Goal: Task Accomplishment & Management: Complete application form

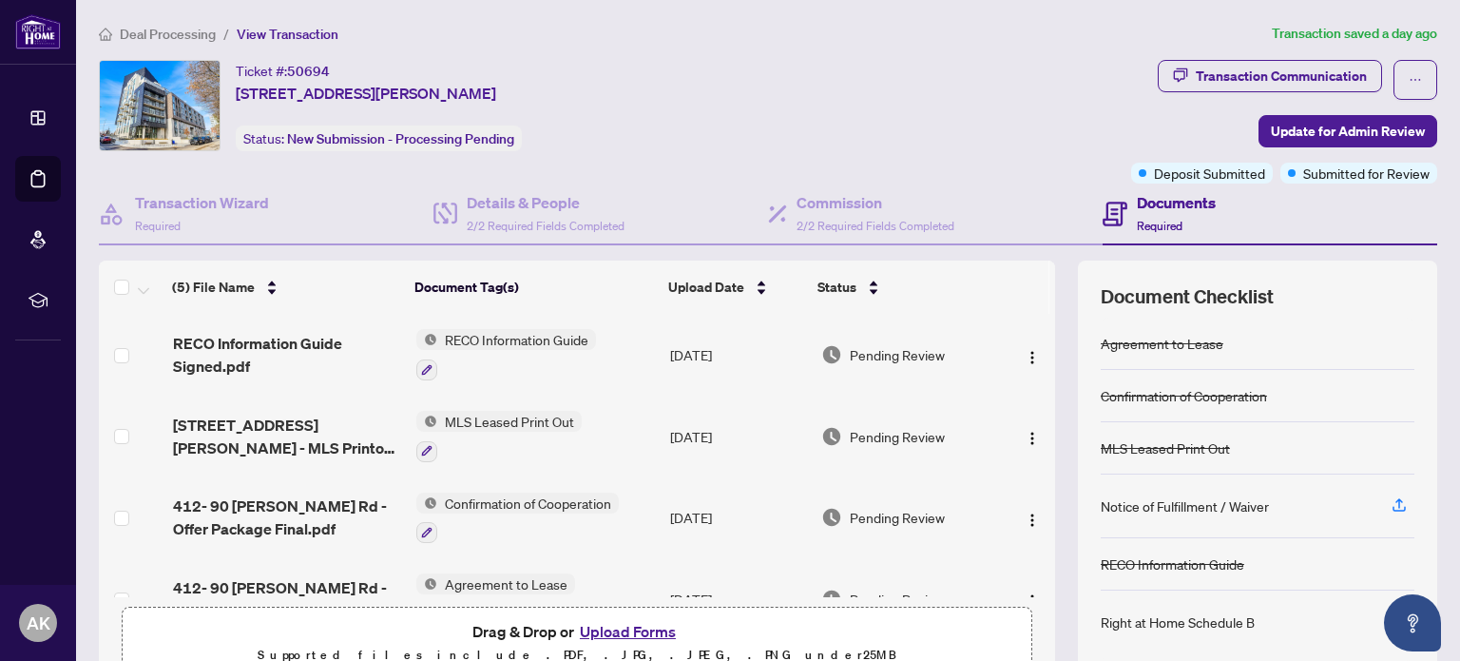
click at [174, 33] on span "Deal Processing" at bounding box center [168, 34] width 96 height 17
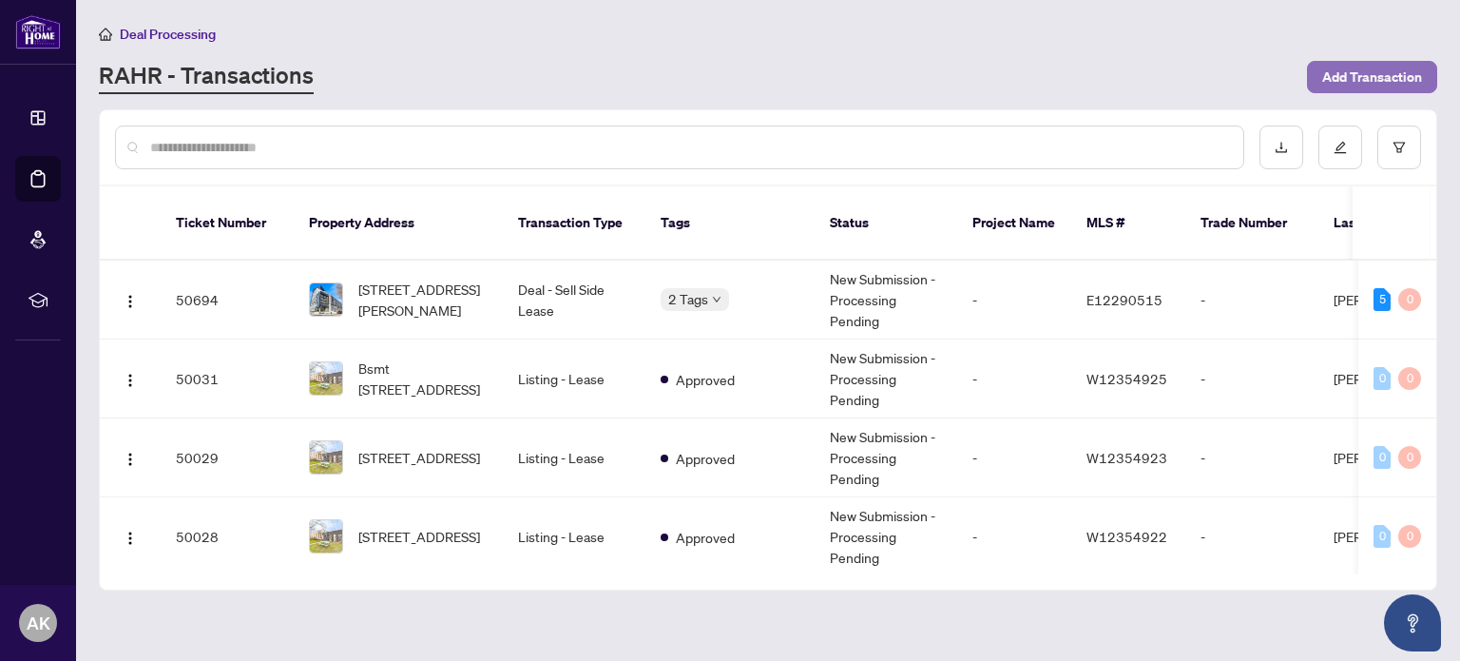
click at [1346, 83] on span "Add Transaction" at bounding box center [1372, 77] width 100 height 30
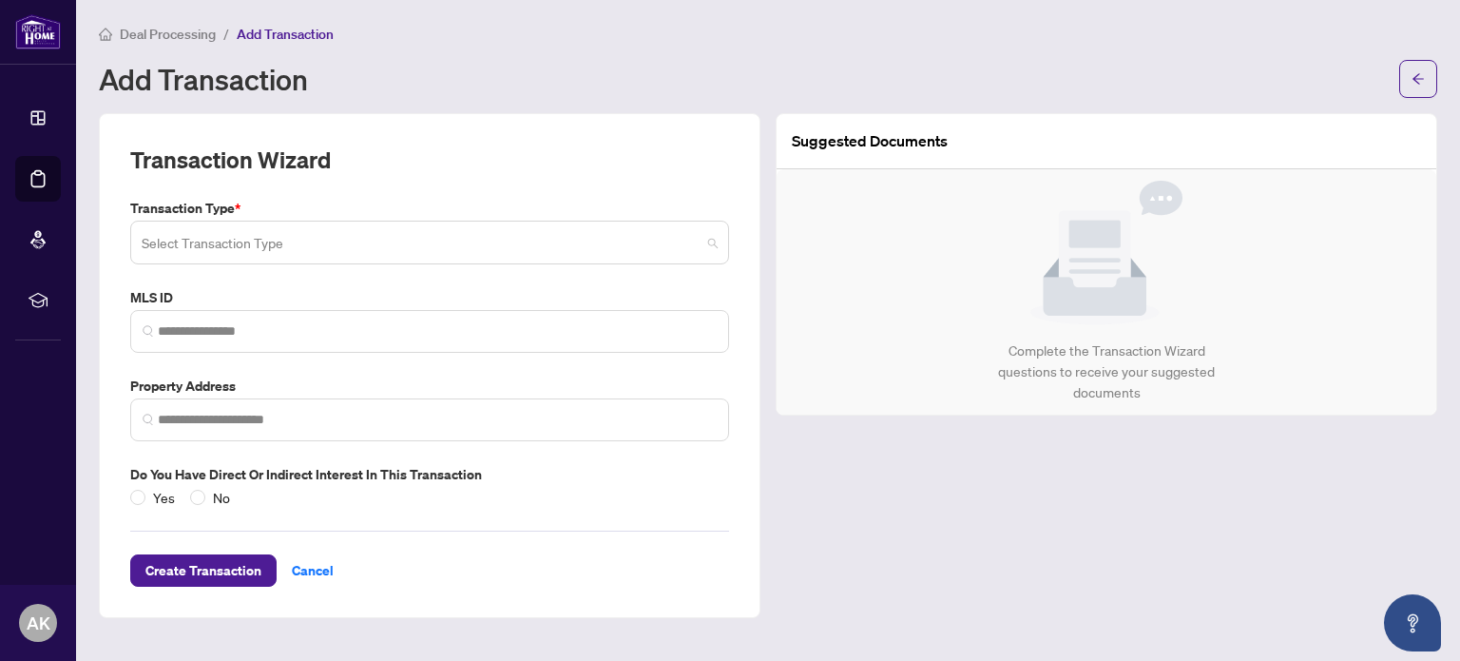
click at [234, 251] on input "search" at bounding box center [421, 245] width 559 height 42
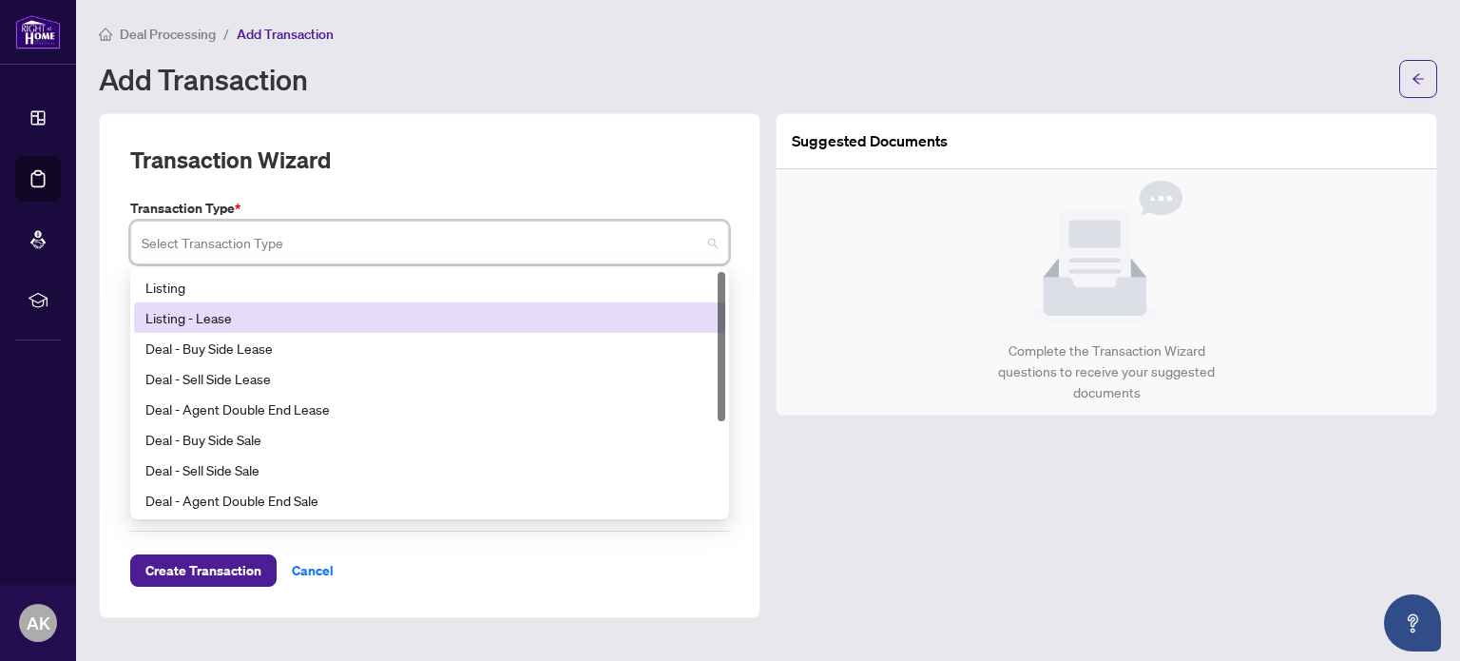
click at [201, 321] on div "Listing - Lease" at bounding box center [429, 317] width 568 height 21
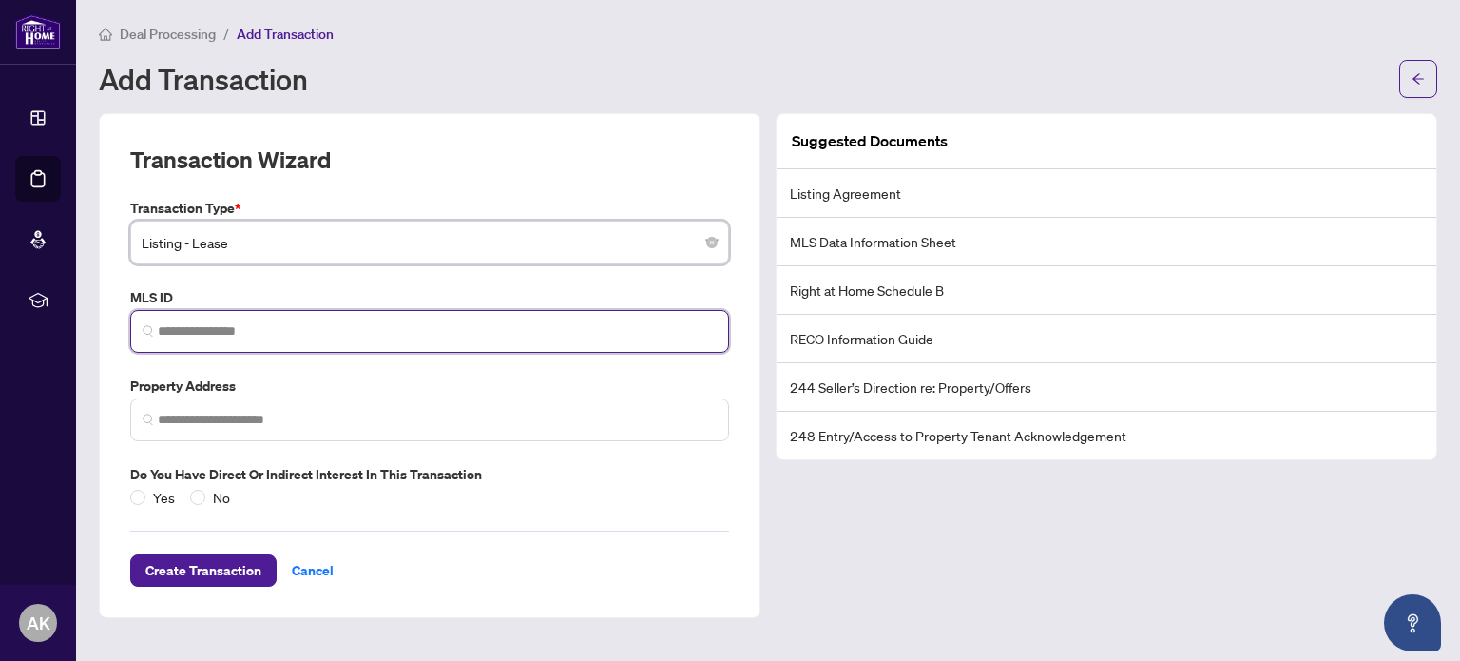
click at [213, 321] on input "search" at bounding box center [437, 331] width 559 height 20
paste input "*********"
type input "*********"
drag, startPoint x: 270, startPoint y: 333, endPoint x: 136, endPoint y: 331, distance: 134.1
click at [136, 331] on span "*********" at bounding box center [429, 331] width 599 height 43
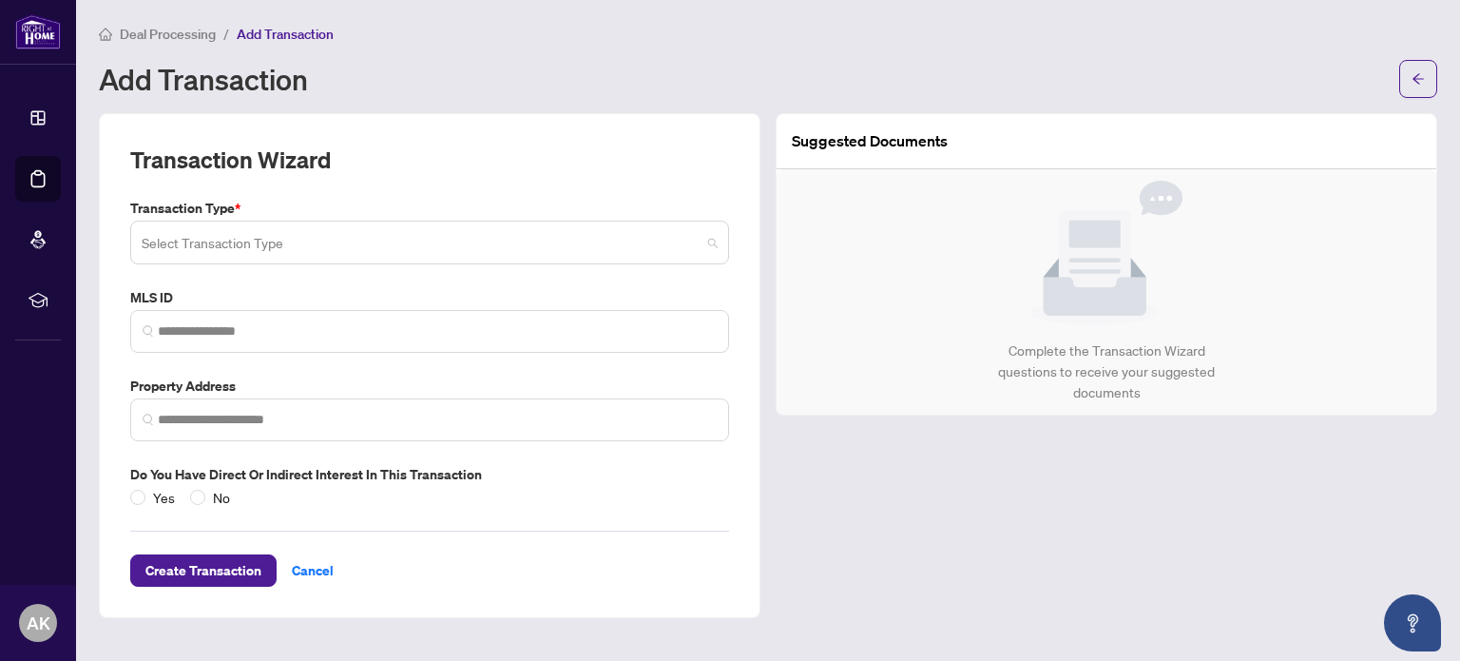
click at [326, 239] on input "search" at bounding box center [421, 245] width 559 height 42
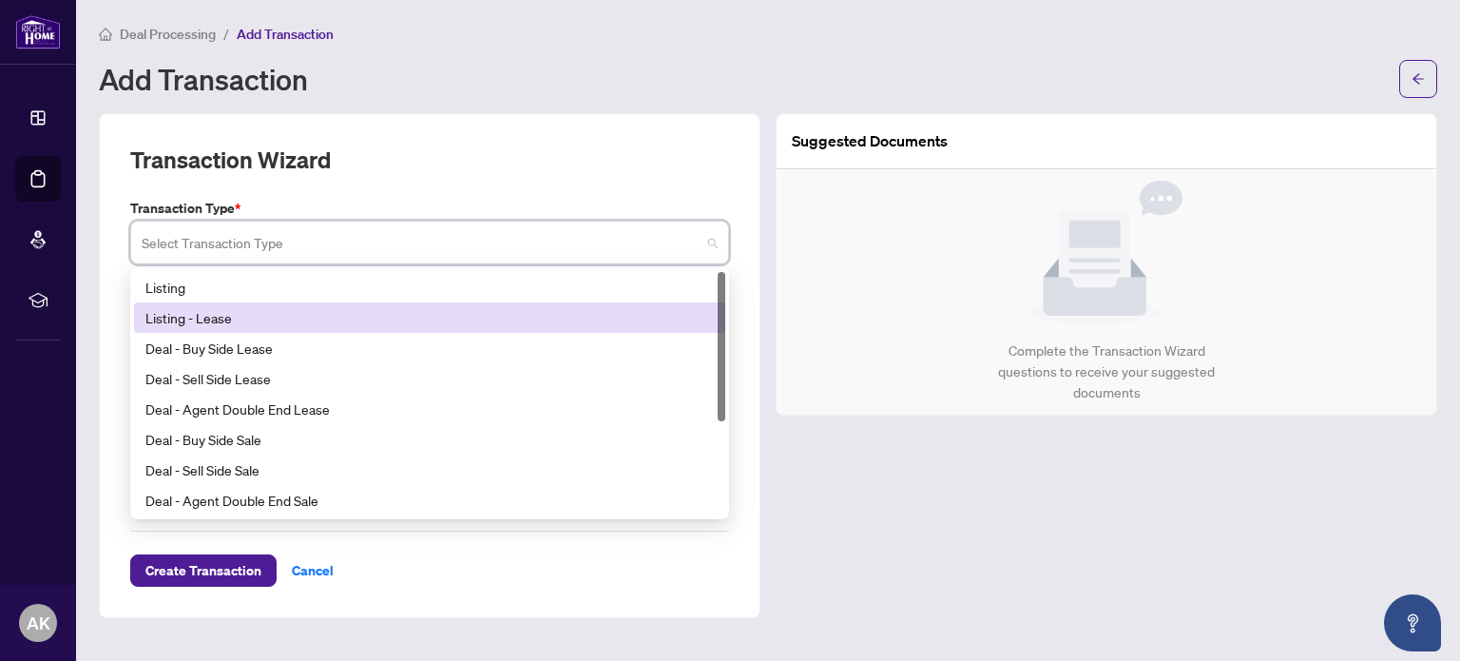
click at [267, 318] on div "Listing - Lease" at bounding box center [429, 317] width 568 height 21
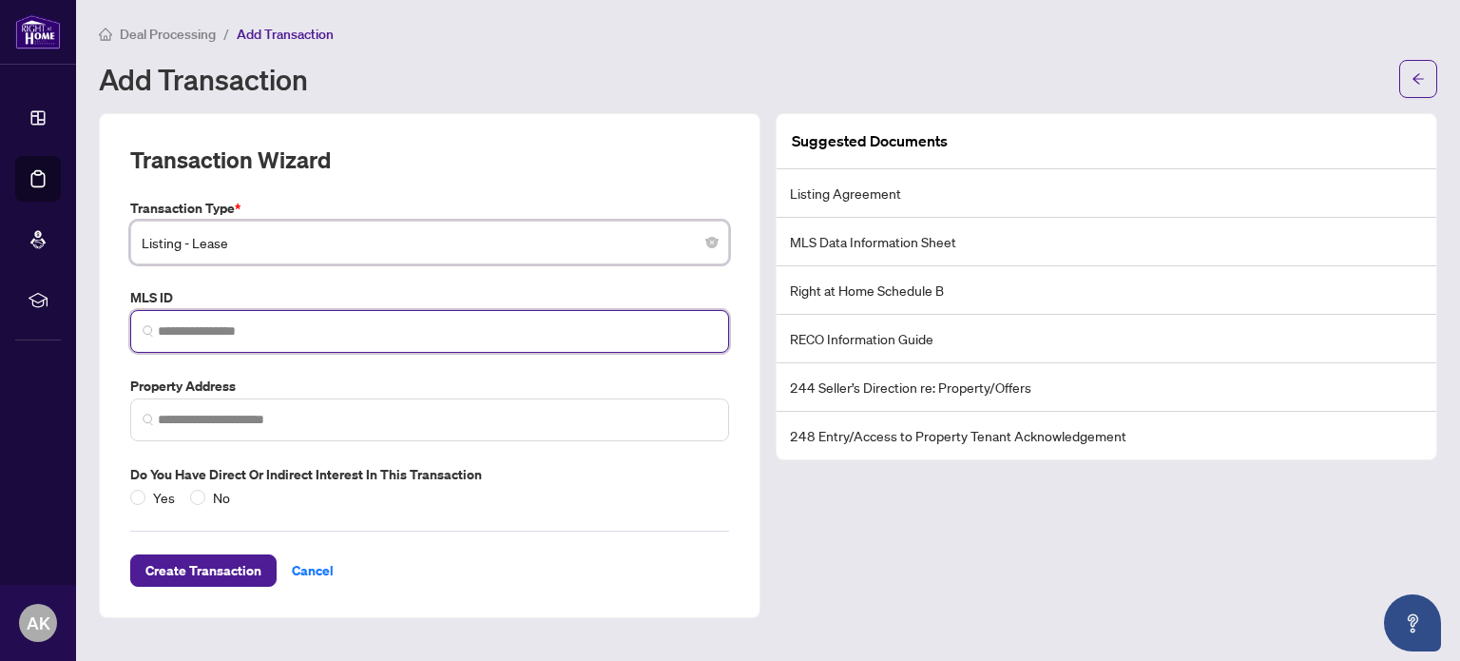
click at [270, 330] on input "search" at bounding box center [437, 331] width 559 height 20
paste input "*********"
type input "*********"
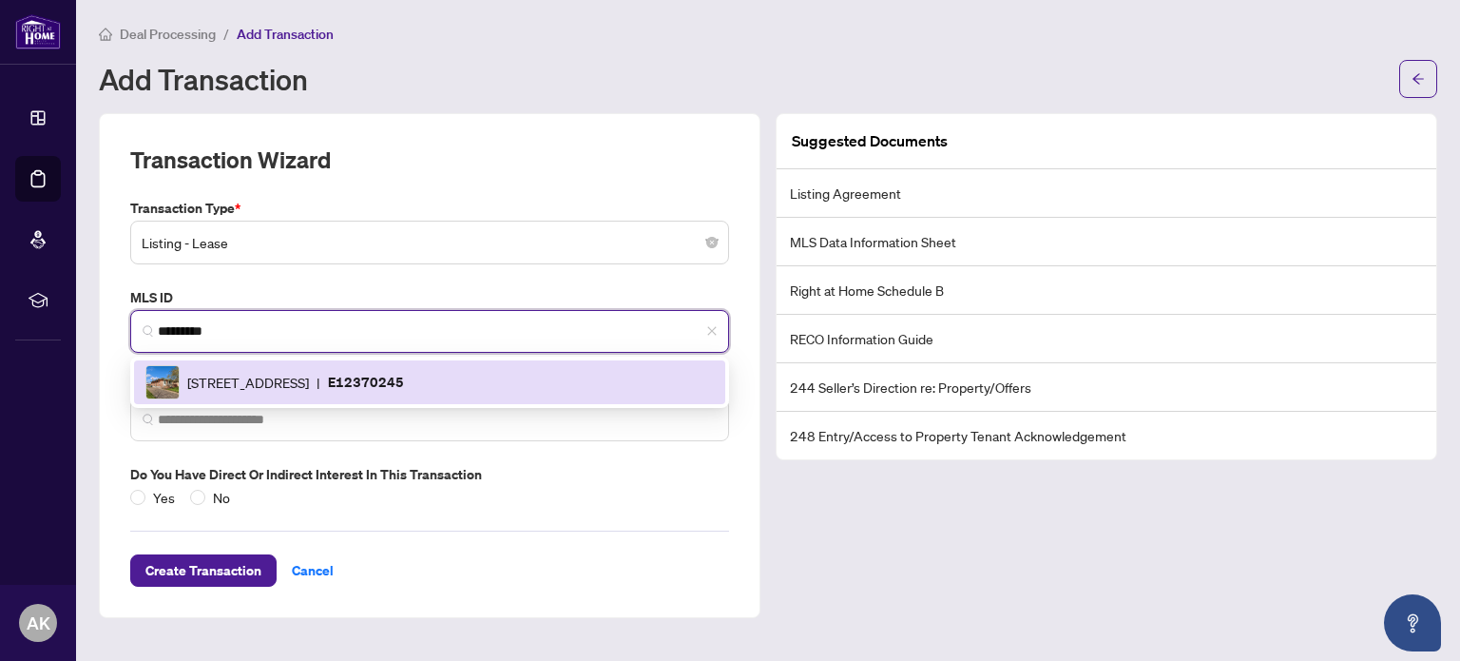
click at [297, 377] on span "28 Reno Dr, Toronto, Ontario M3B 0A7, Canada" at bounding box center [248, 382] width 122 height 21
type input "**********"
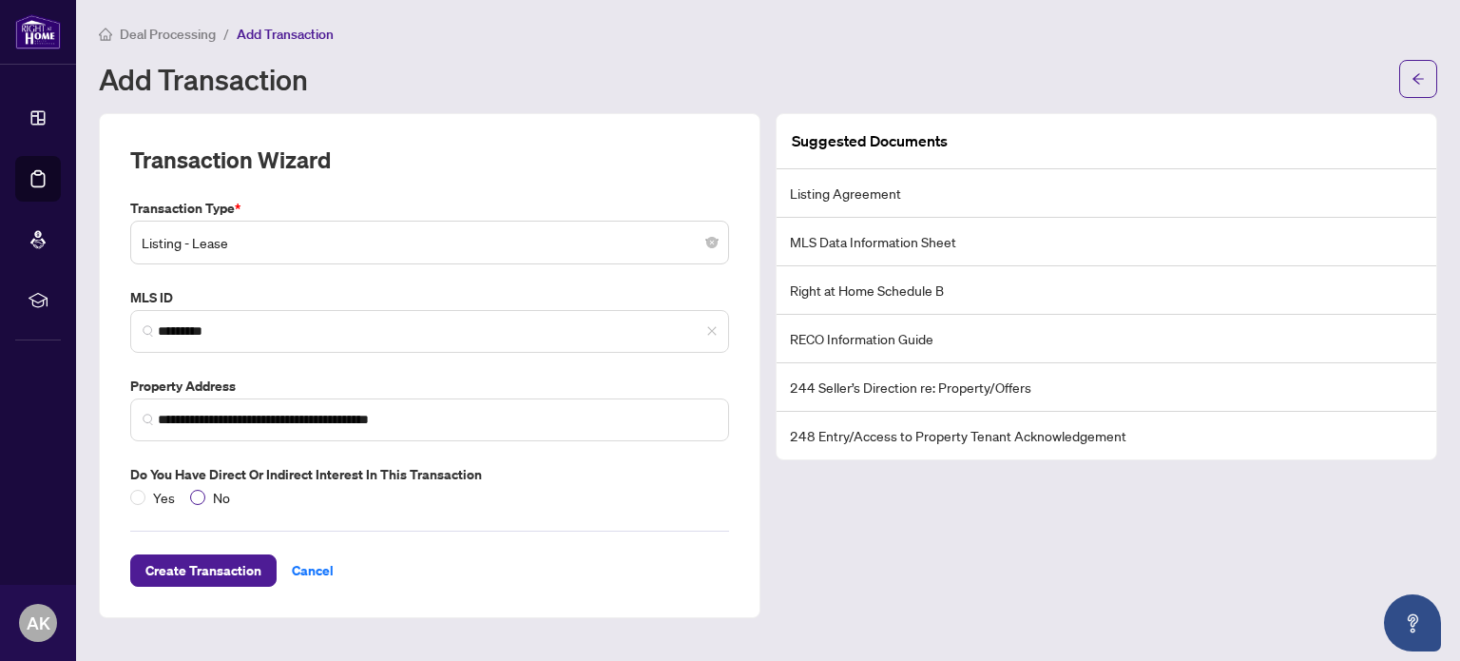
click at [200, 503] on label "No" at bounding box center [214, 497] width 48 height 21
click at [204, 566] on span "Create Transaction" at bounding box center [203, 570] width 116 height 30
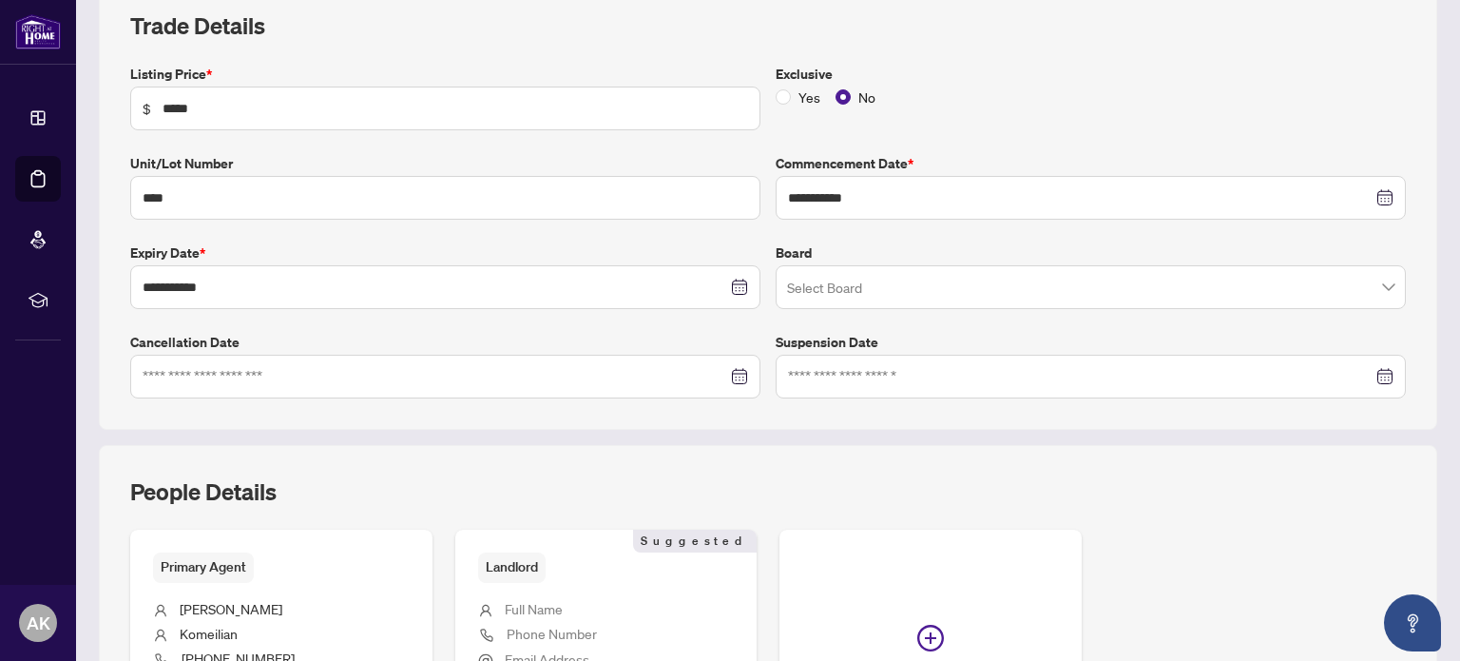
scroll to position [317, 0]
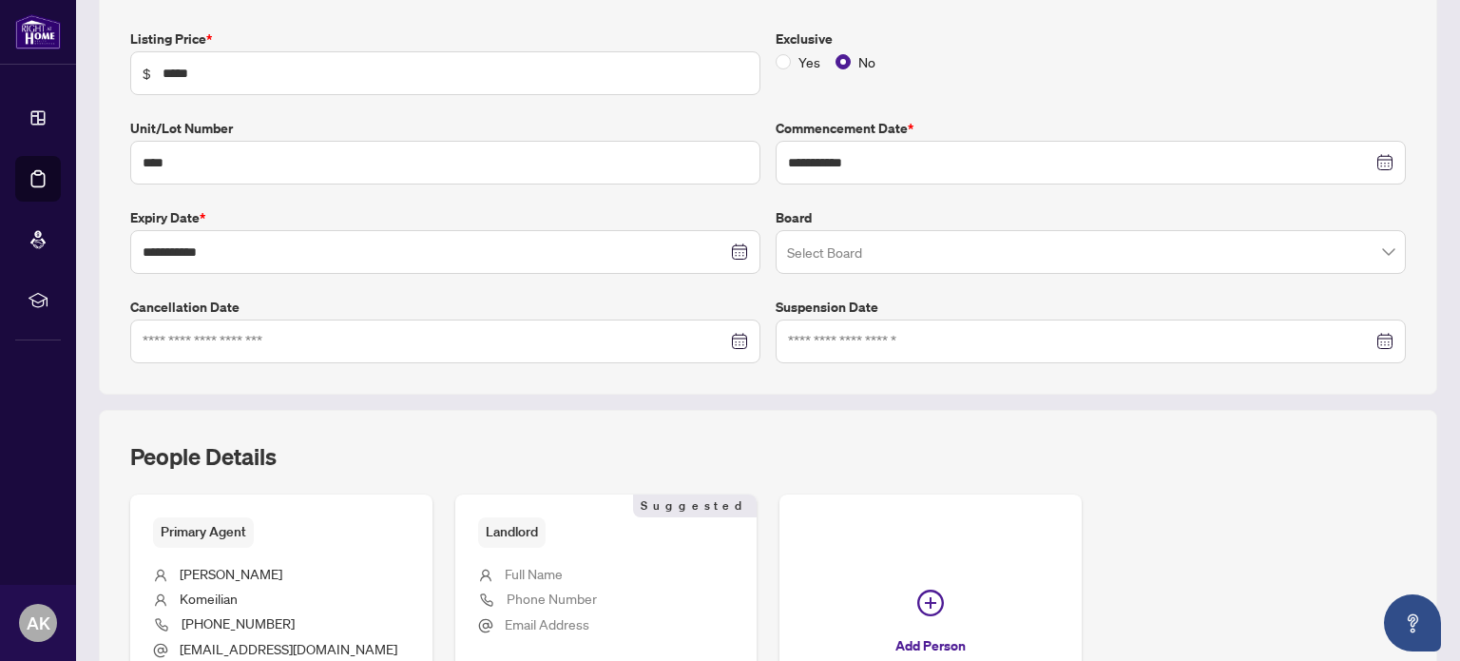
click at [877, 249] on input "search" at bounding box center [1082, 255] width 590 height 42
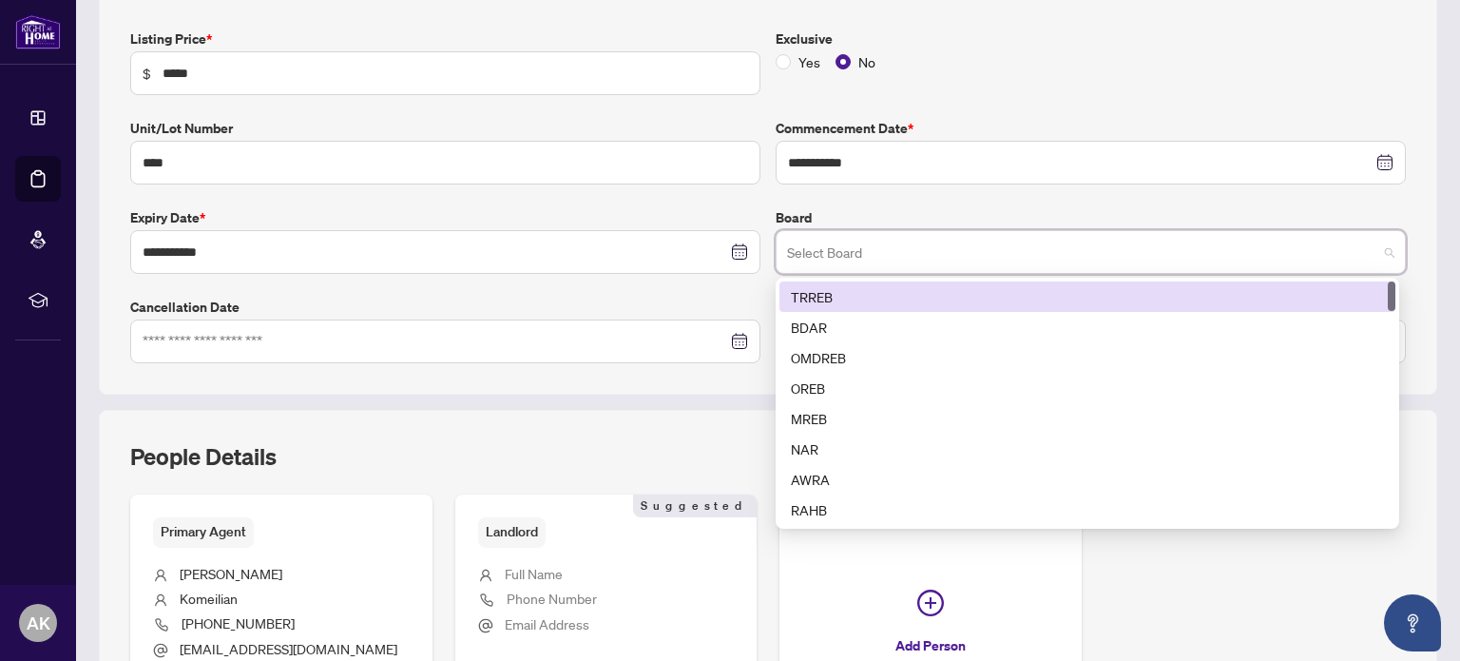
click at [863, 289] on div "TRREB" at bounding box center [1087, 296] width 593 height 21
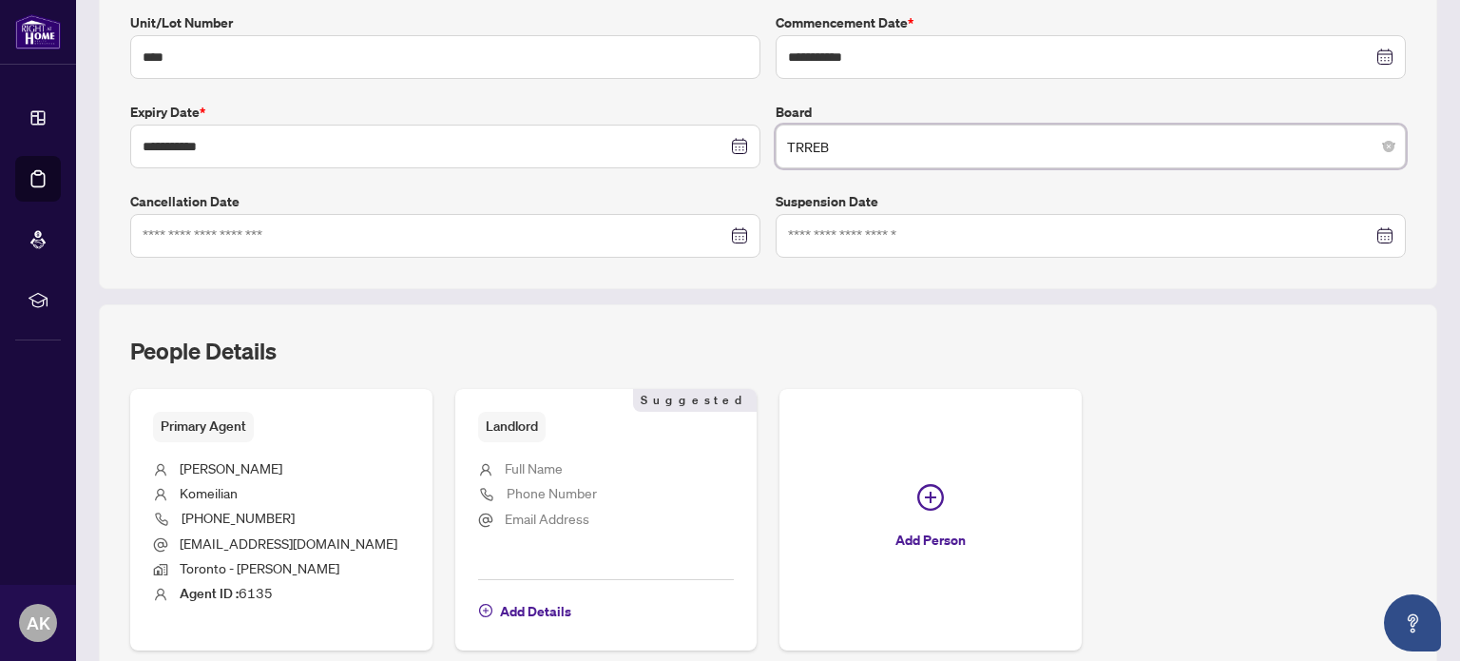
scroll to position [509, 0]
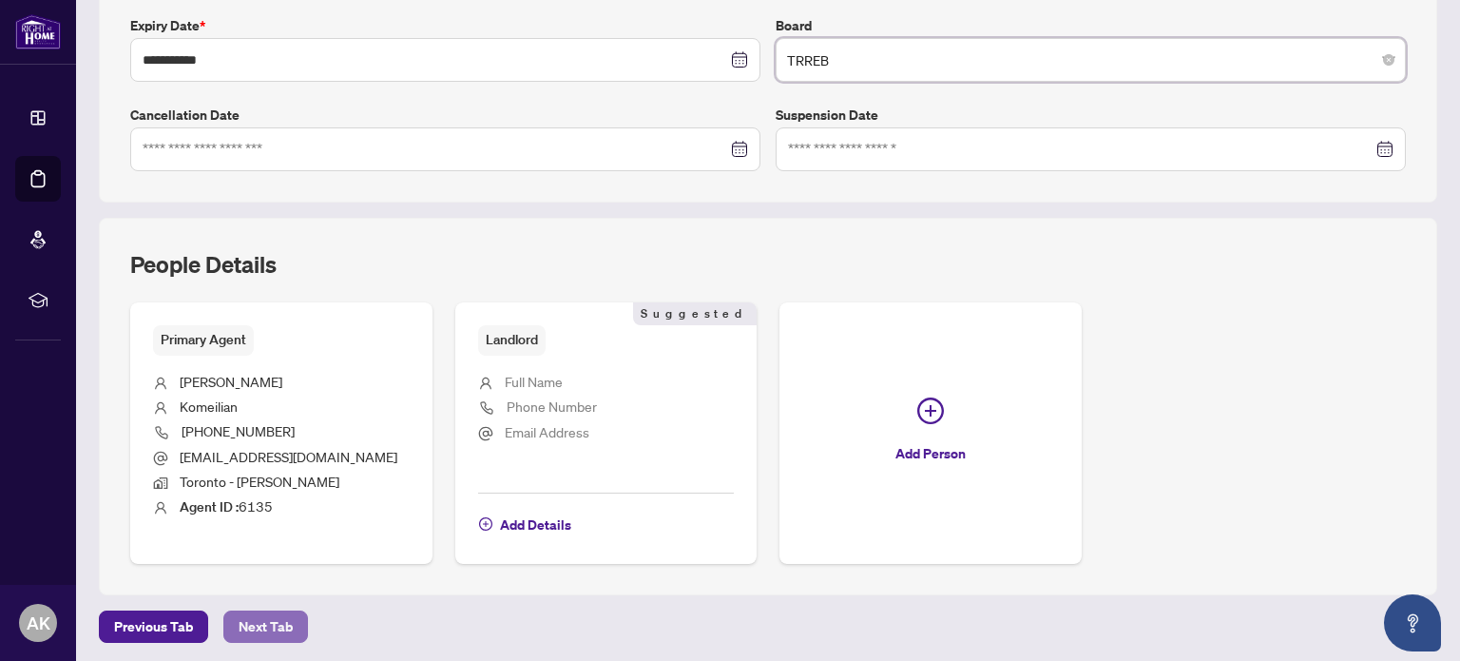
click at [229, 624] on button "Next Tab" at bounding box center [265, 626] width 85 height 32
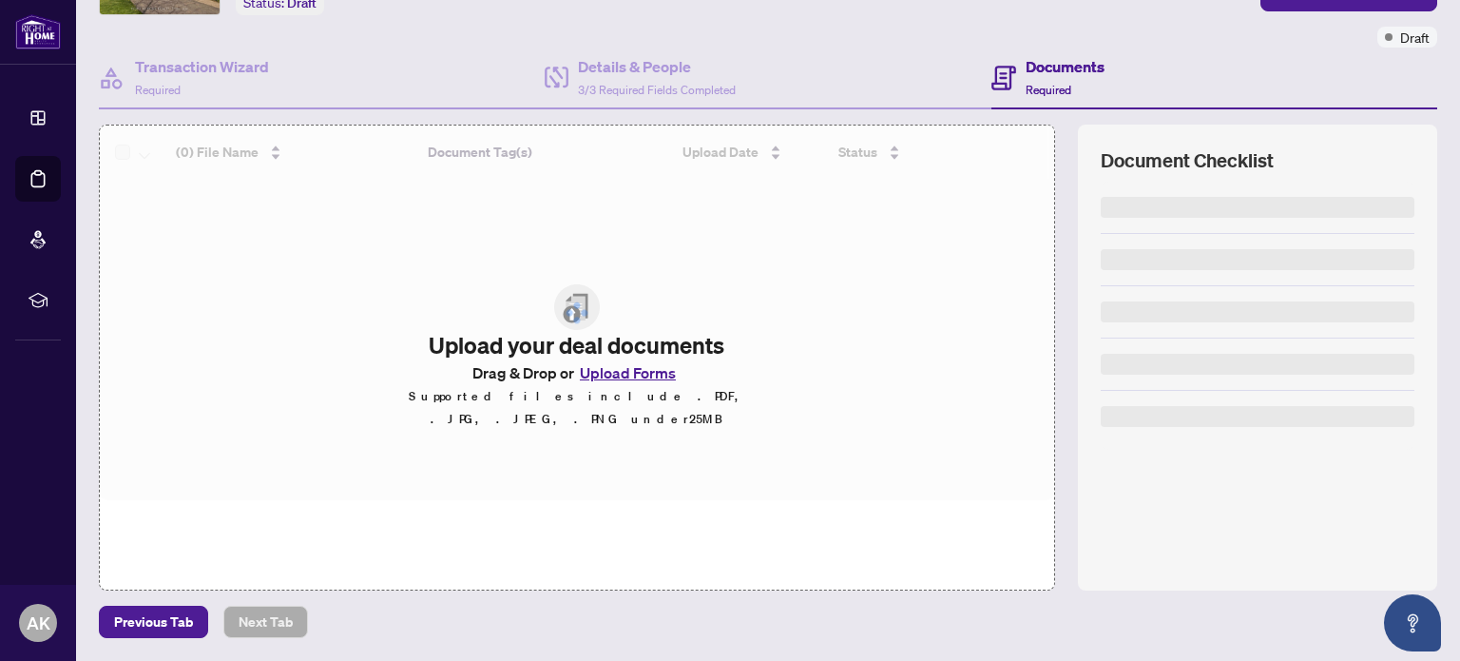
scroll to position [133, 0]
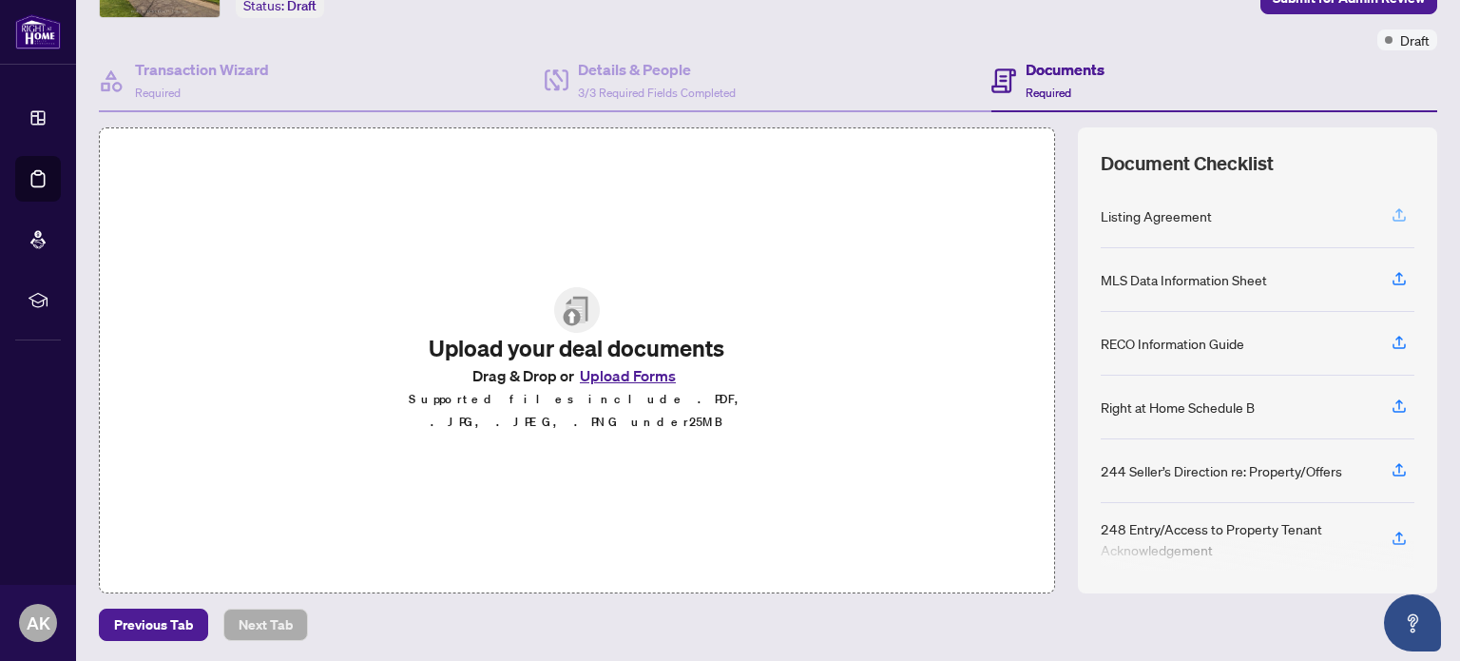
click at [1391, 214] on icon "button" at bounding box center [1399, 214] width 17 height 17
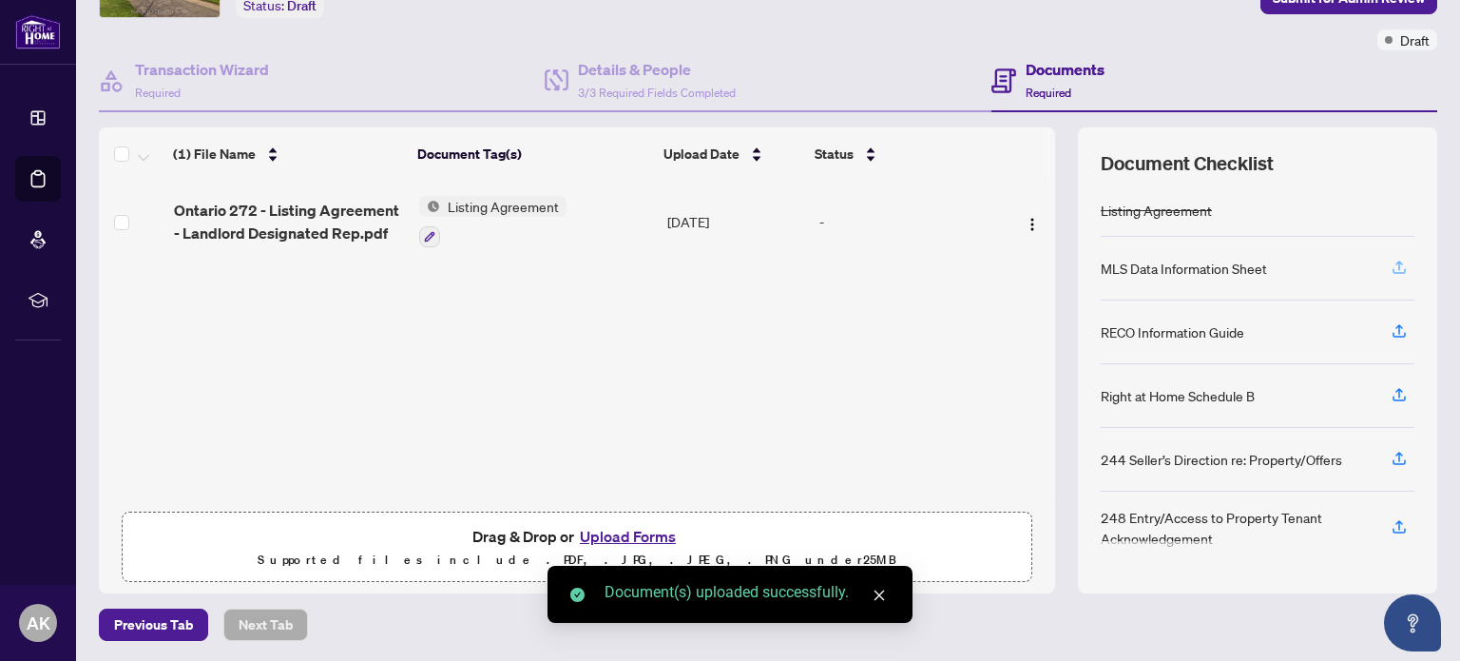
click at [1393, 269] on icon "button" at bounding box center [1399, 270] width 13 height 5
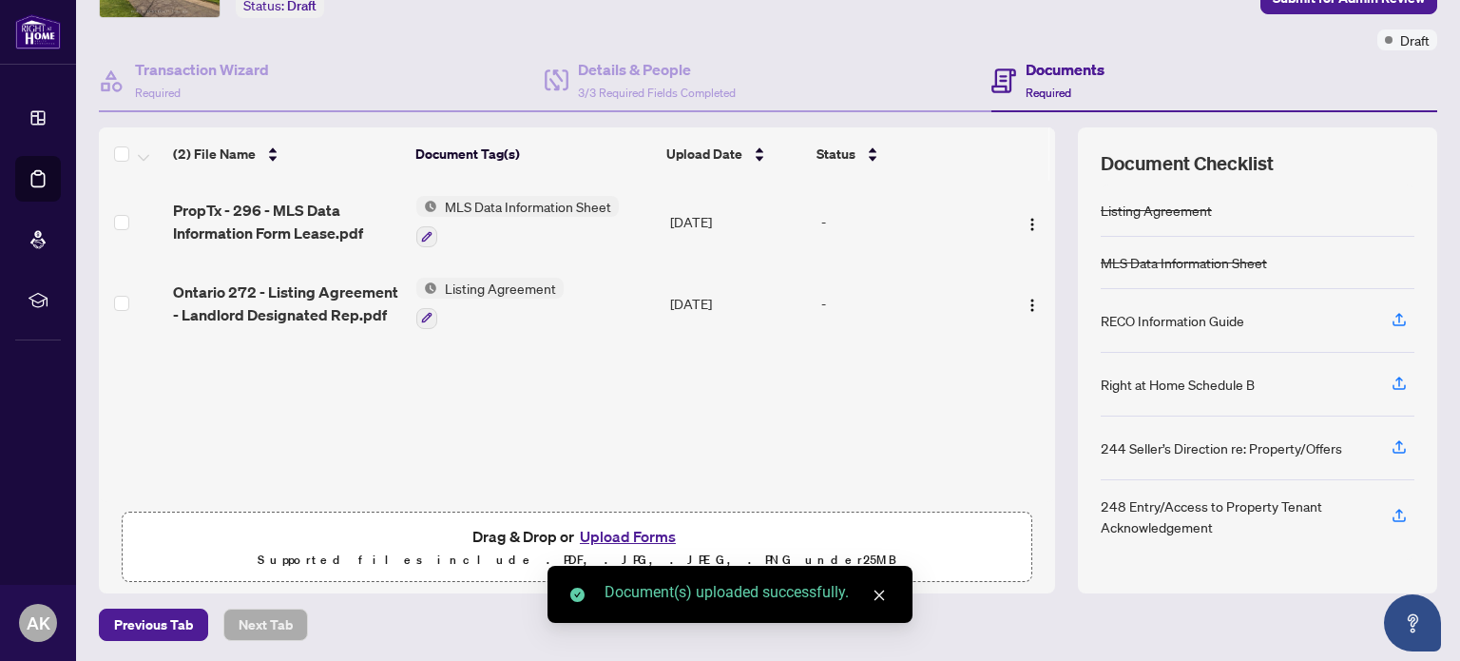
click at [1391, 322] on icon "button" at bounding box center [1399, 319] width 17 height 17
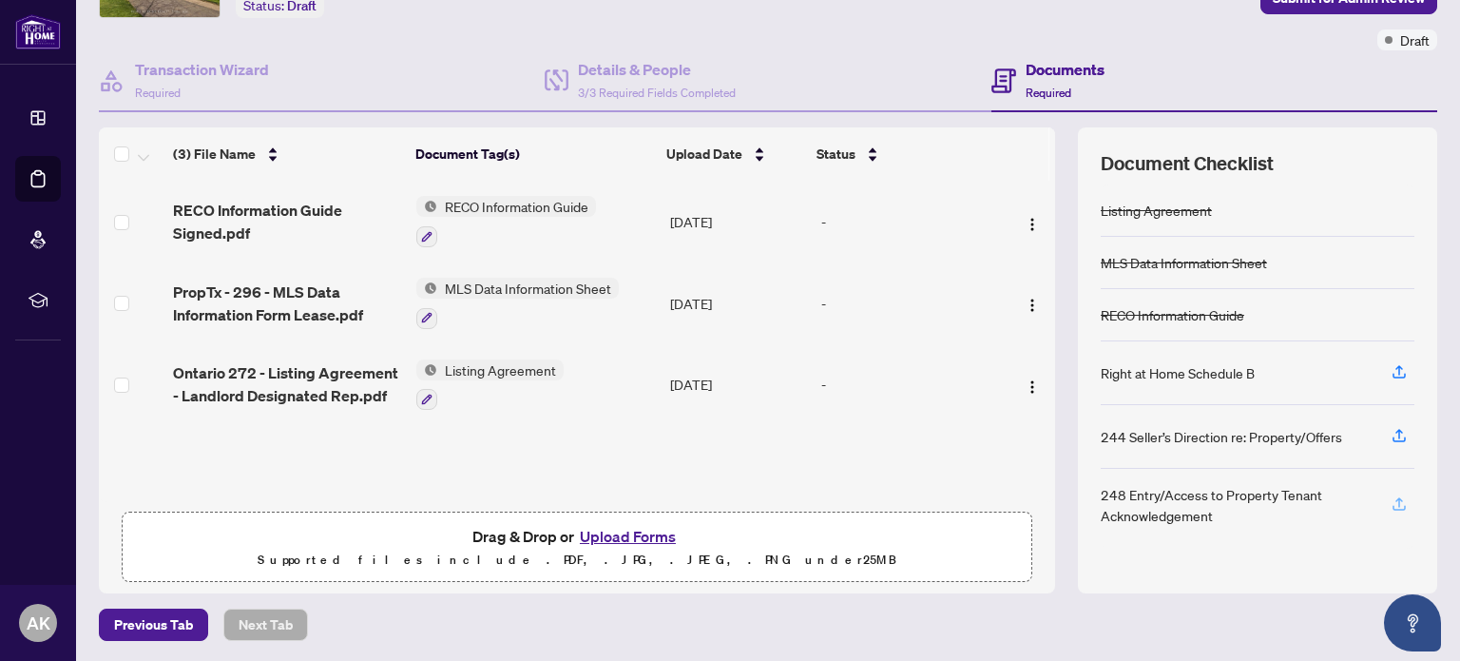
click at [1393, 505] on icon "button" at bounding box center [1399, 507] width 13 height 5
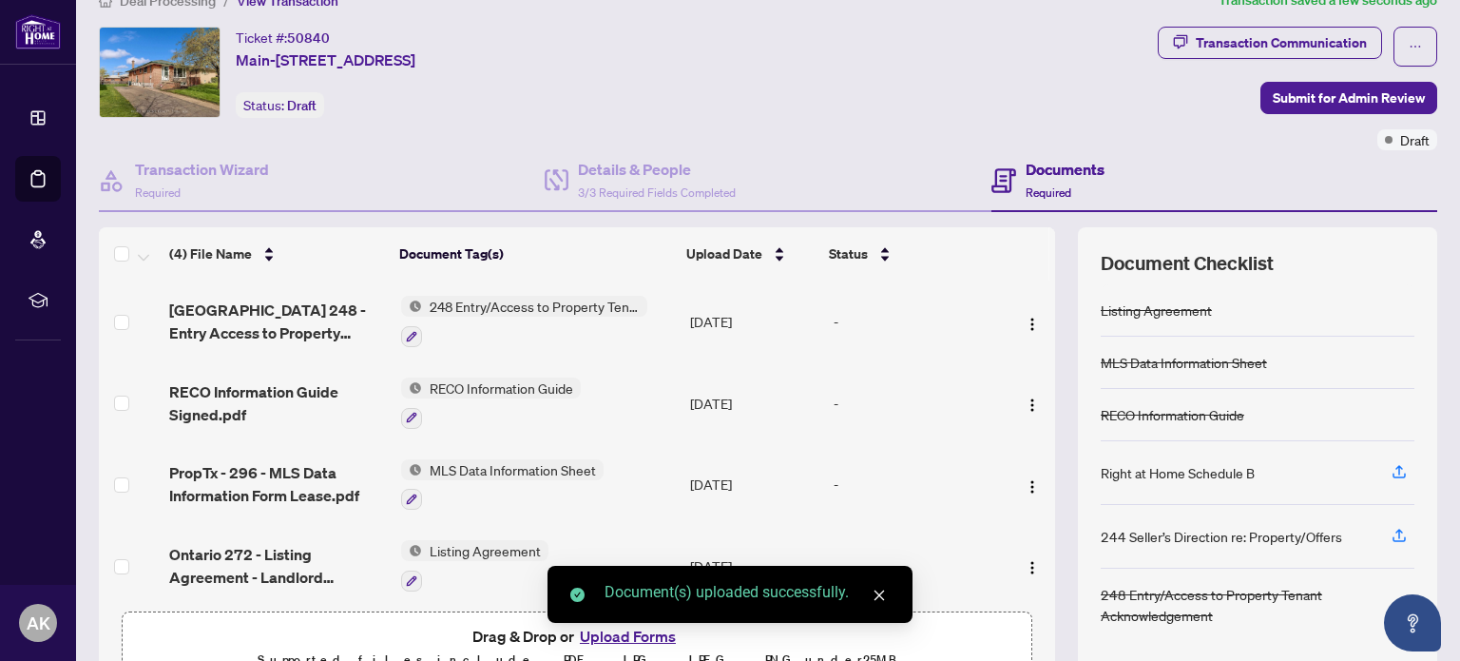
scroll to position [0, 0]
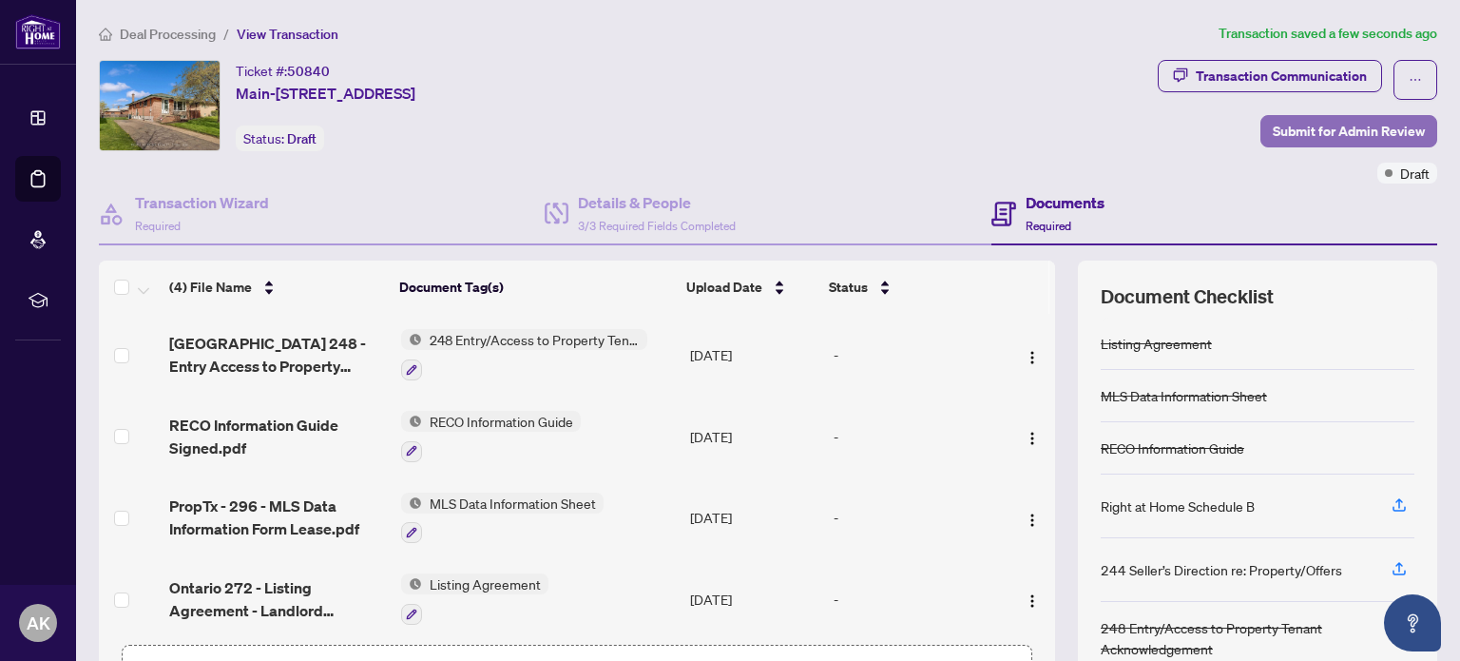
click at [1365, 137] on span "Submit for Admin Review" at bounding box center [1349, 131] width 152 height 30
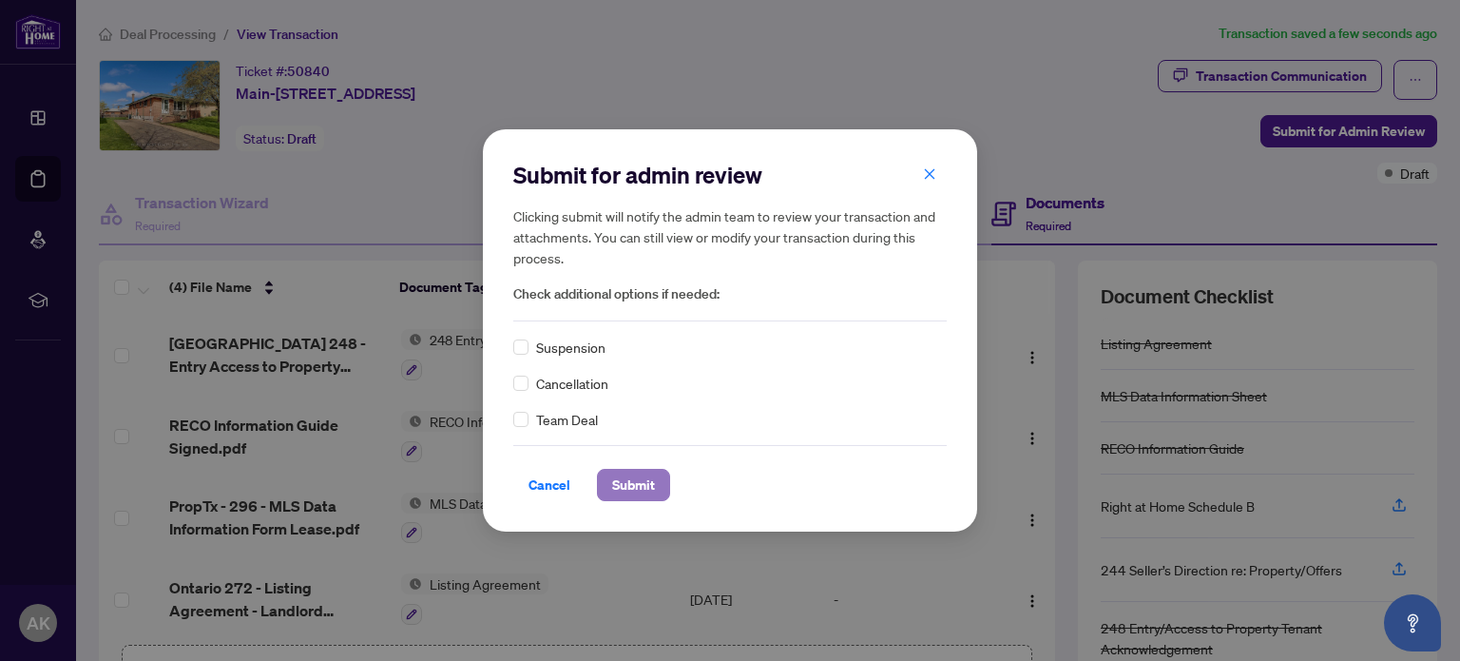
click at [635, 484] on span "Submit" at bounding box center [633, 485] width 43 height 30
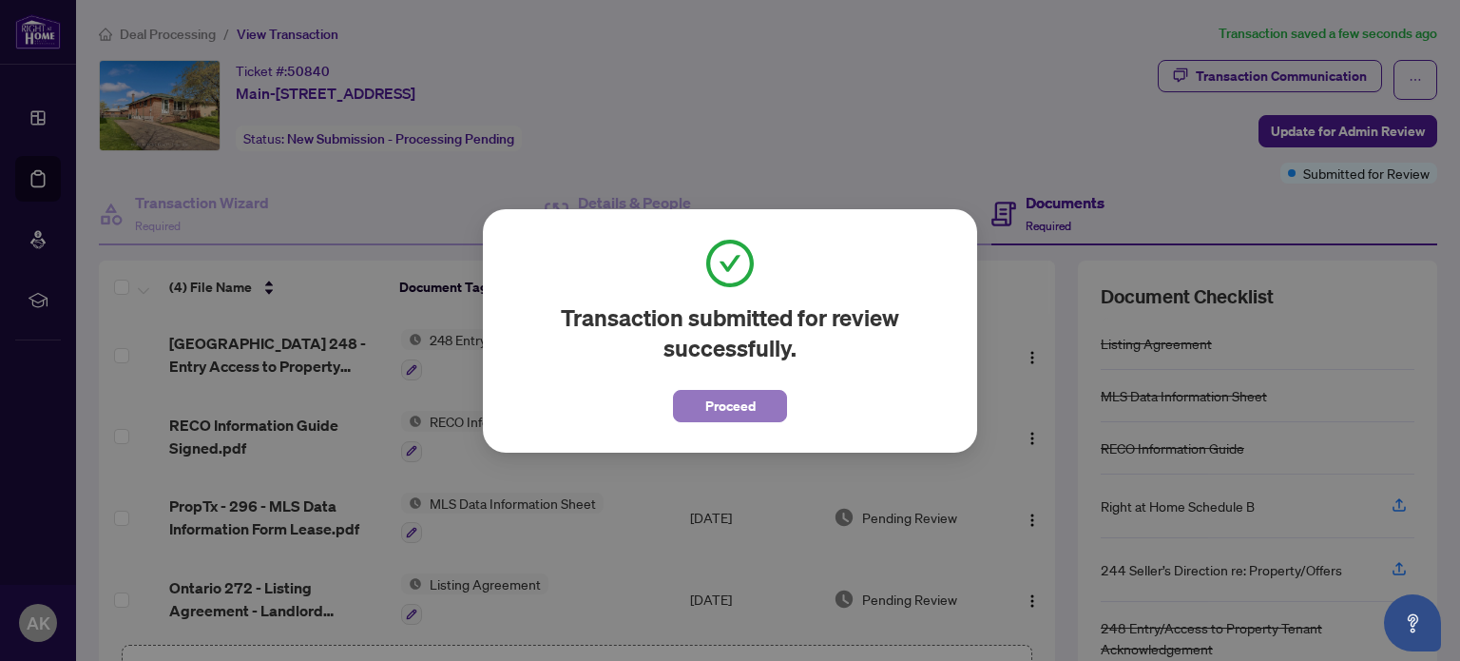
click at [716, 399] on span "Proceed" at bounding box center [730, 406] width 50 height 30
